Goal: Task Accomplishment & Management: Manage account settings

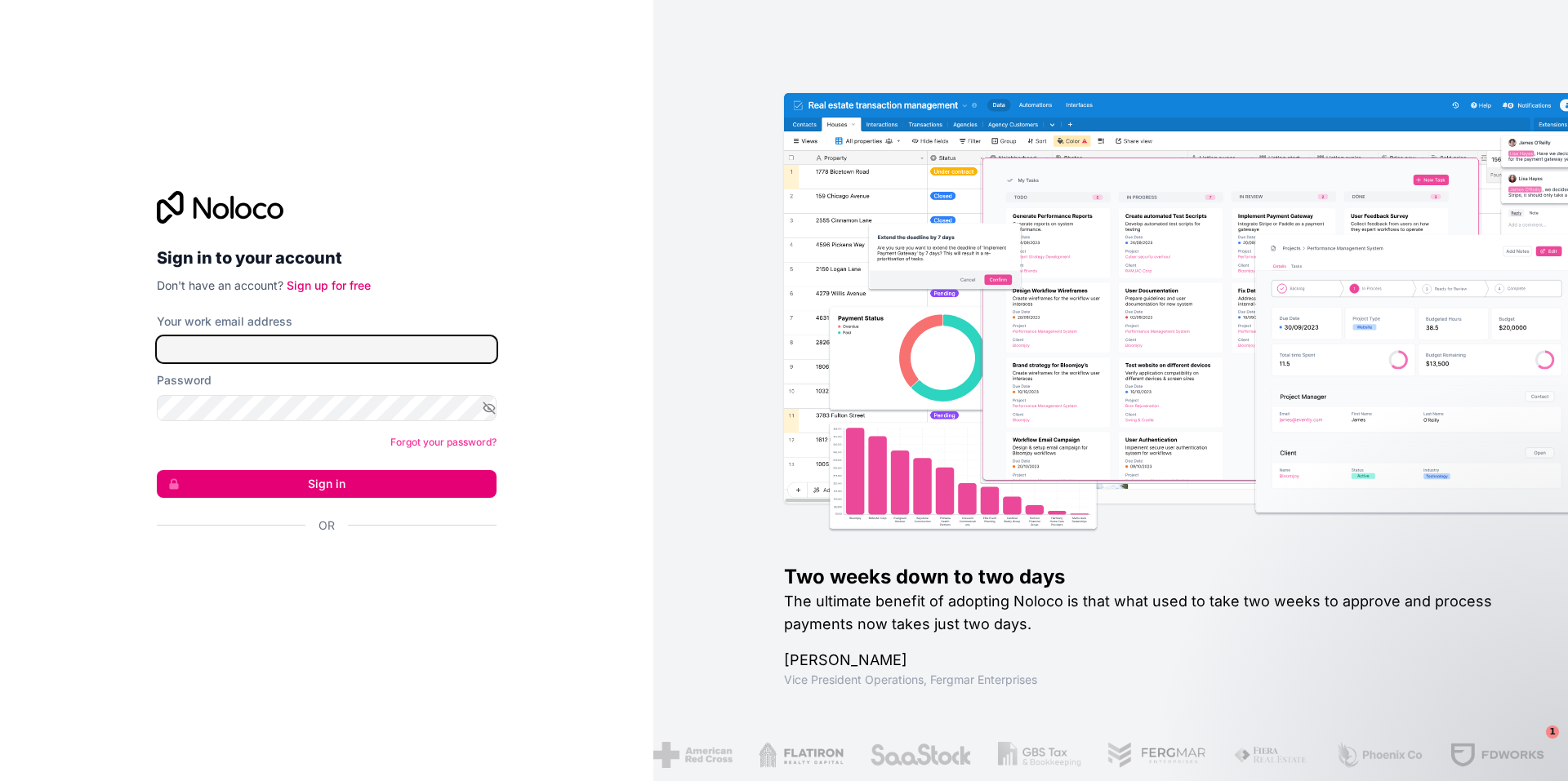
click at [251, 348] on input "Your work email address" at bounding box center [327, 349] width 339 height 26
type input "**********"
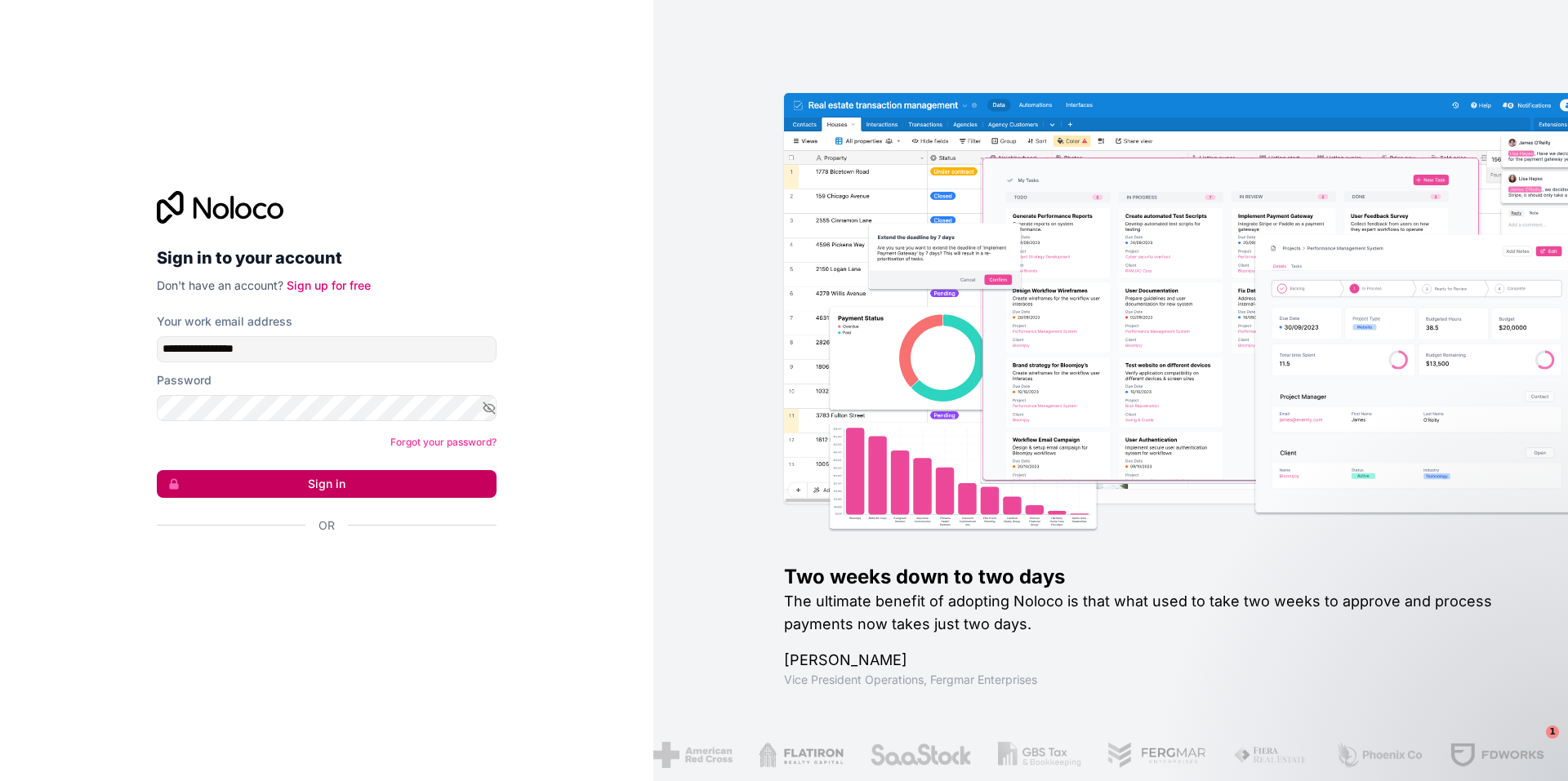
click at [328, 496] on button "Sign in" at bounding box center [327, 484] width 339 height 28
click at [328, 491] on button "Sign in" at bounding box center [327, 484] width 339 height 28
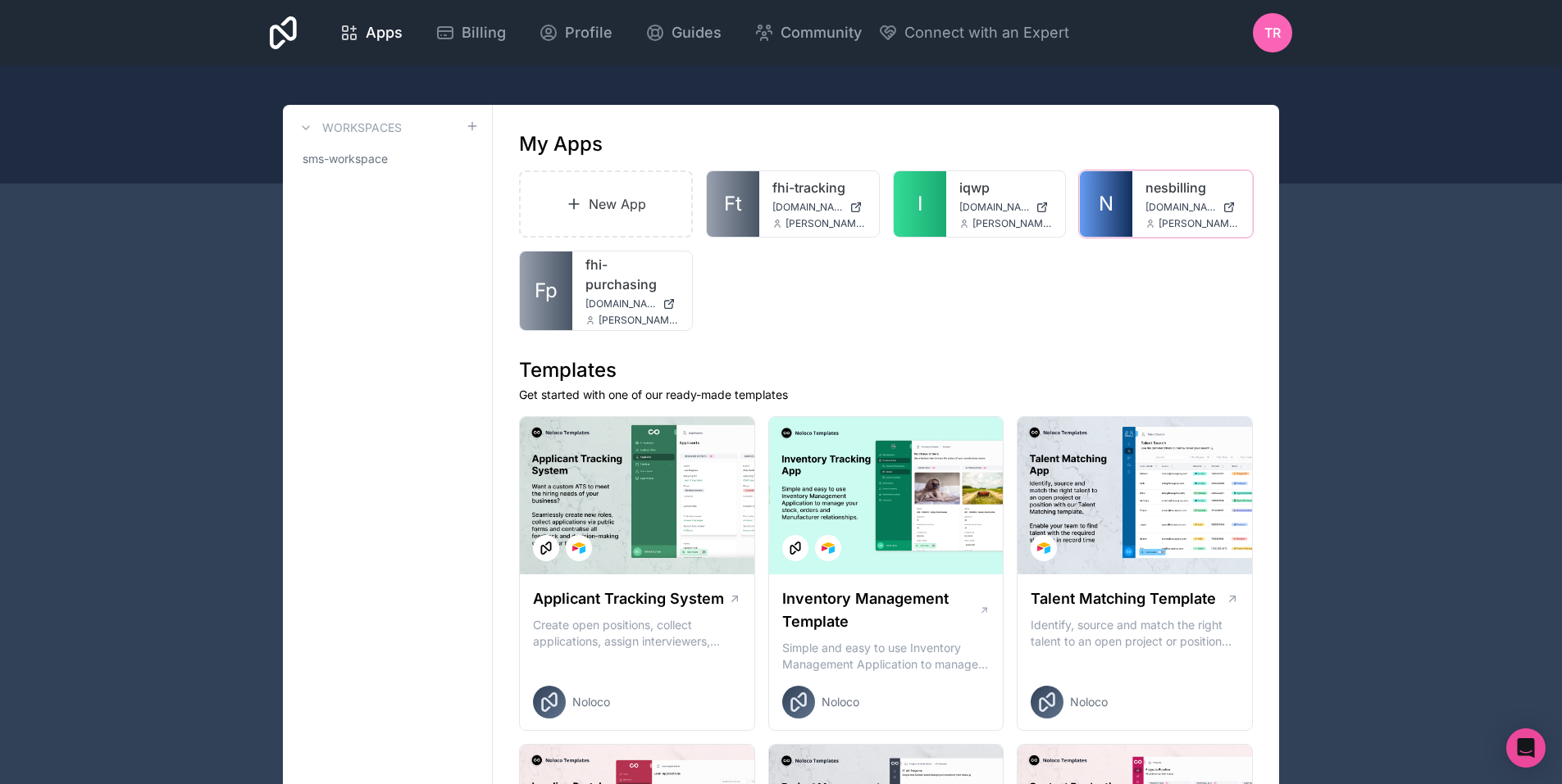
click at [0, 0] on div at bounding box center [0, 0] width 0 height 0
click at [1177, 201] on span "[DOMAIN_NAME]" at bounding box center [1180, 207] width 70 height 13
click at [0, 0] on icon at bounding box center [0, 0] width 0 height 0
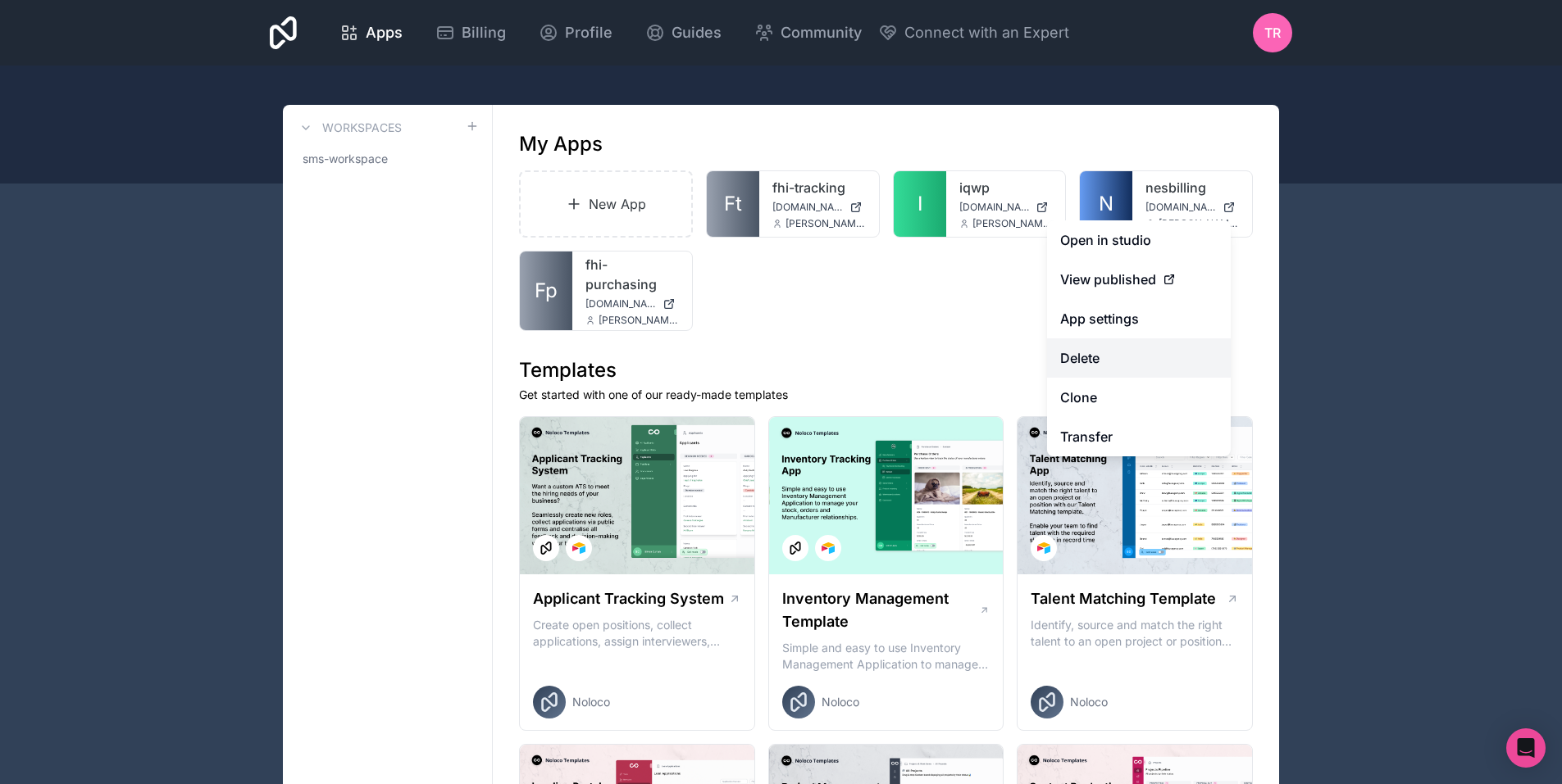
click at [1167, 352] on button "Delete" at bounding box center [1139, 358] width 184 height 39
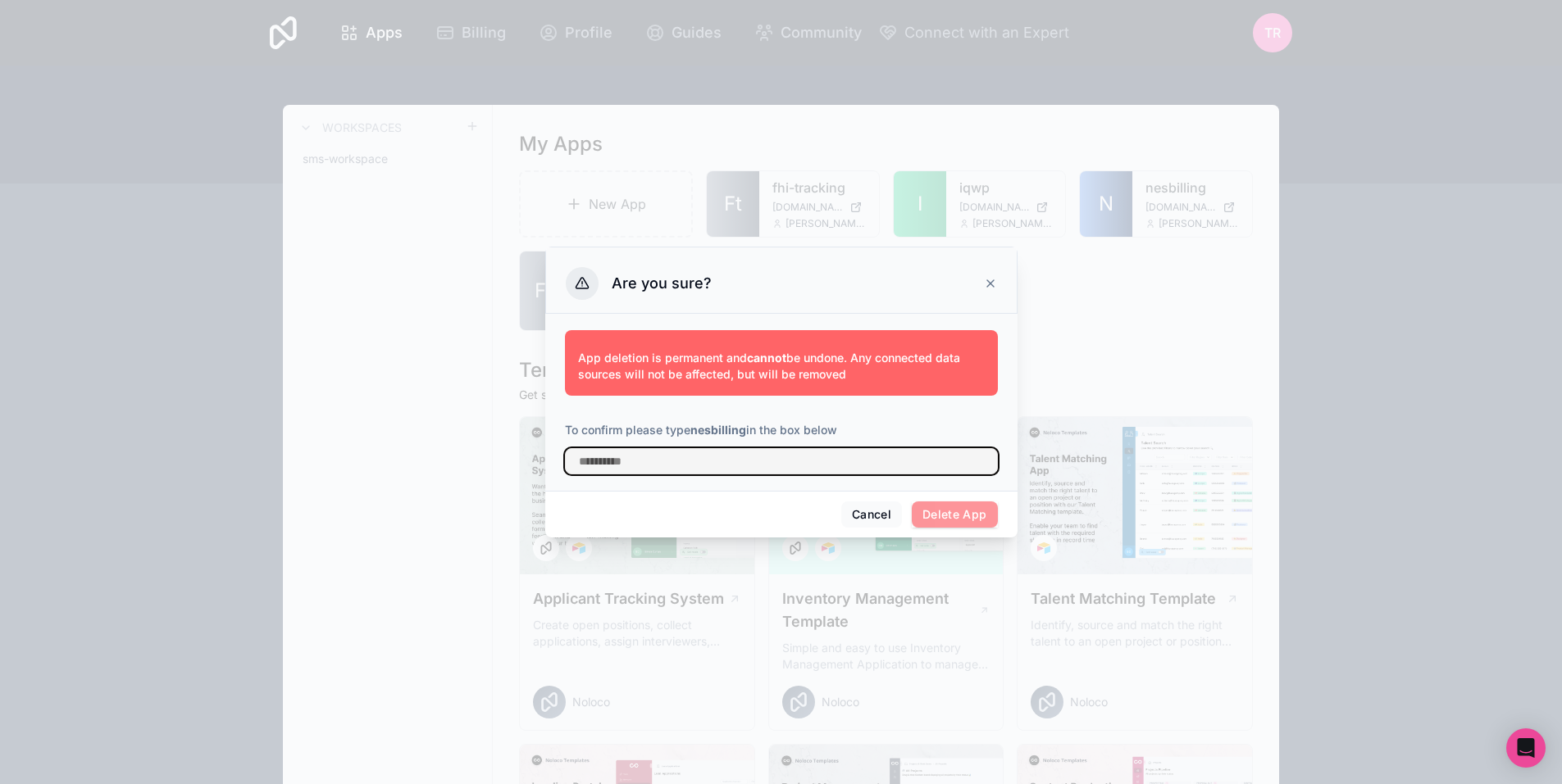
click at [700, 453] on input "text" at bounding box center [781, 461] width 433 height 26
type input "**********"
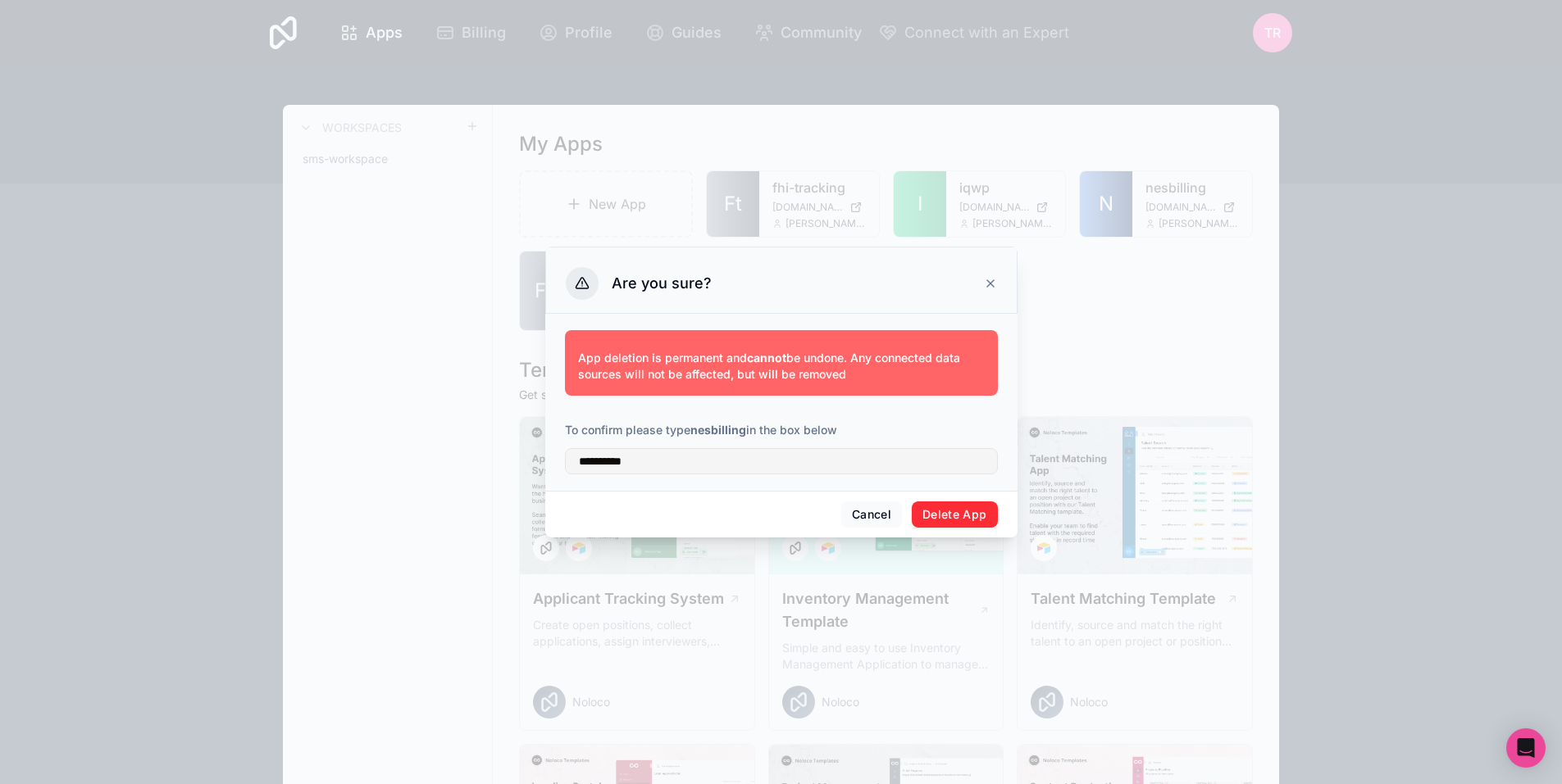
click at [945, 514] on button "Delete App" at bounding box center [955, 514] width 86 height 26
